Goal: Communication & Community: Share content

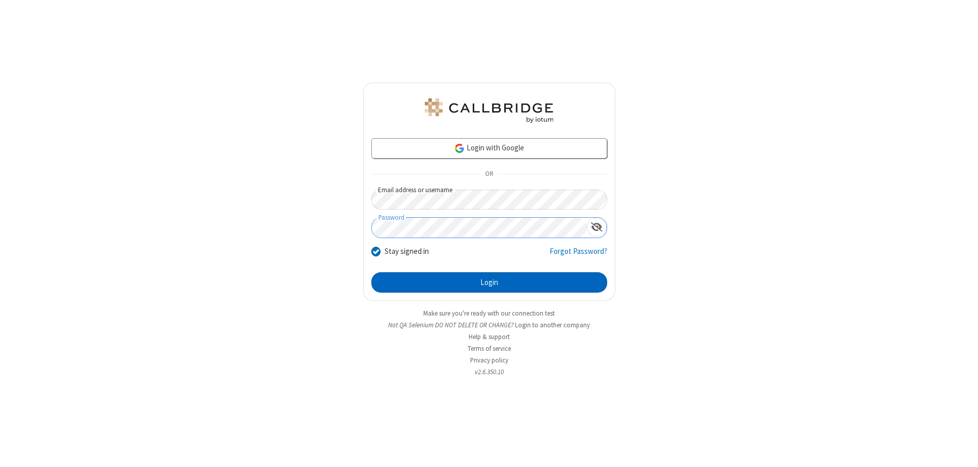
click at [489, 282] on button "Login" at bounding box center [489, 282] width 236 height 20
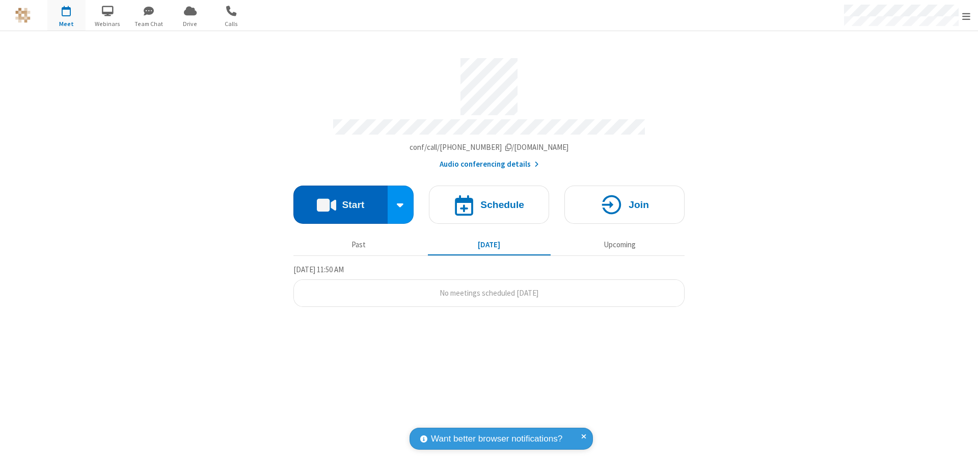
click at [340, 200] on button "Start" at bounding box center [340, 204] width 94 height 38
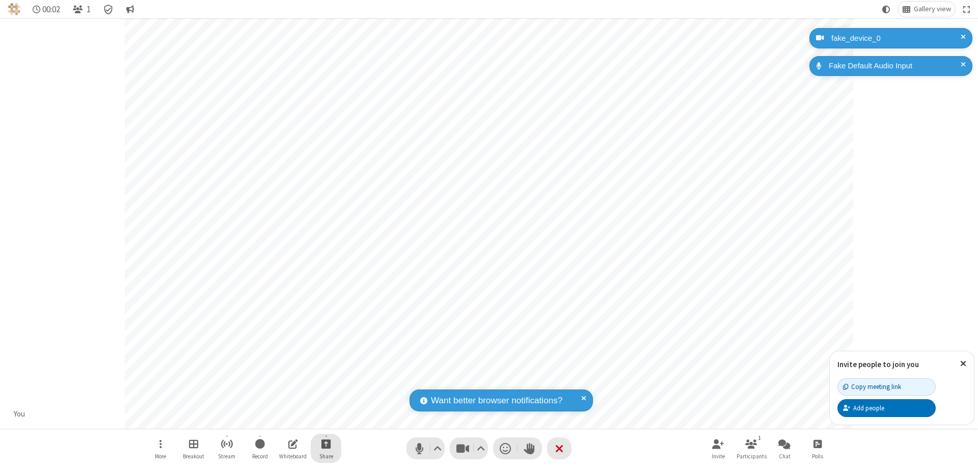
click at [326, 443] on span "Start sharing" at bounding box center [326, 443] width 10 height 13
click at [285, 419] on span "Share my screen" at bounding box center [285, 419] width 12 height 9
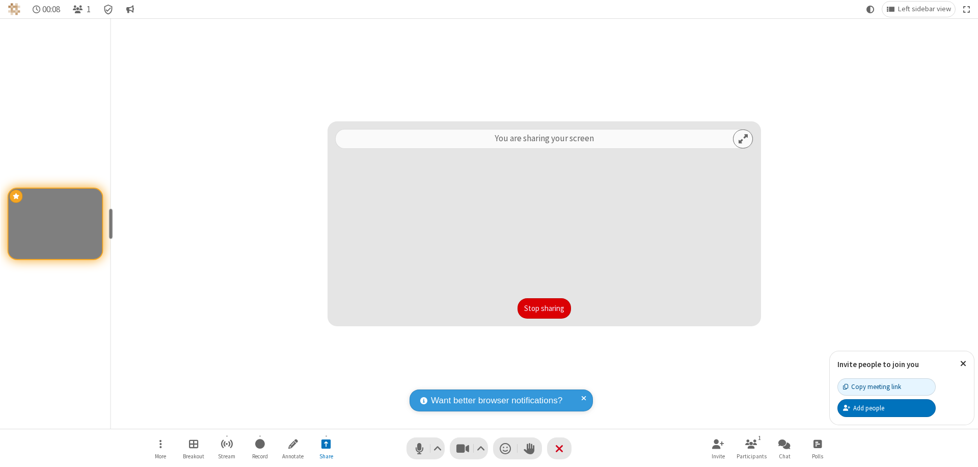
click at [544, 308] on button "Stop sharing" at bounding box center [544, 308] width 53 height 20
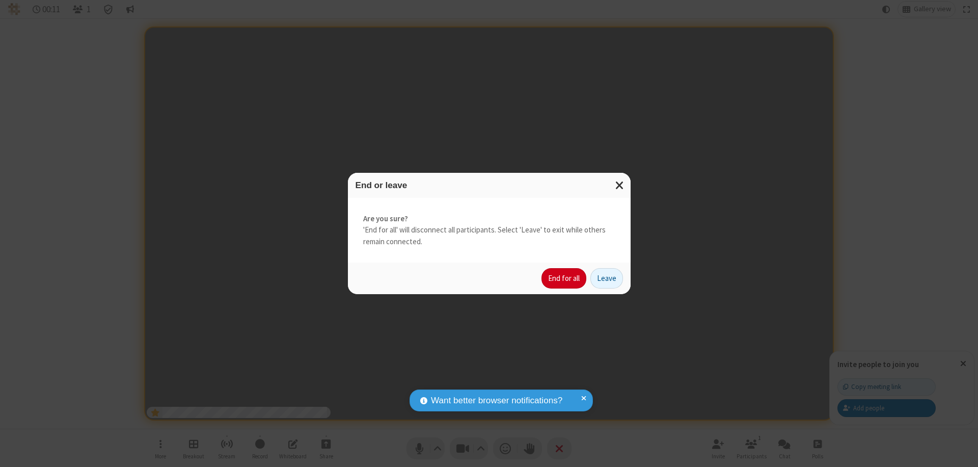
click at [564, 278] on button "End for all" at bounding box center [564, 278] width 45 height 20
